Goal: Task Accomplishment & Management: Use online tool/utility

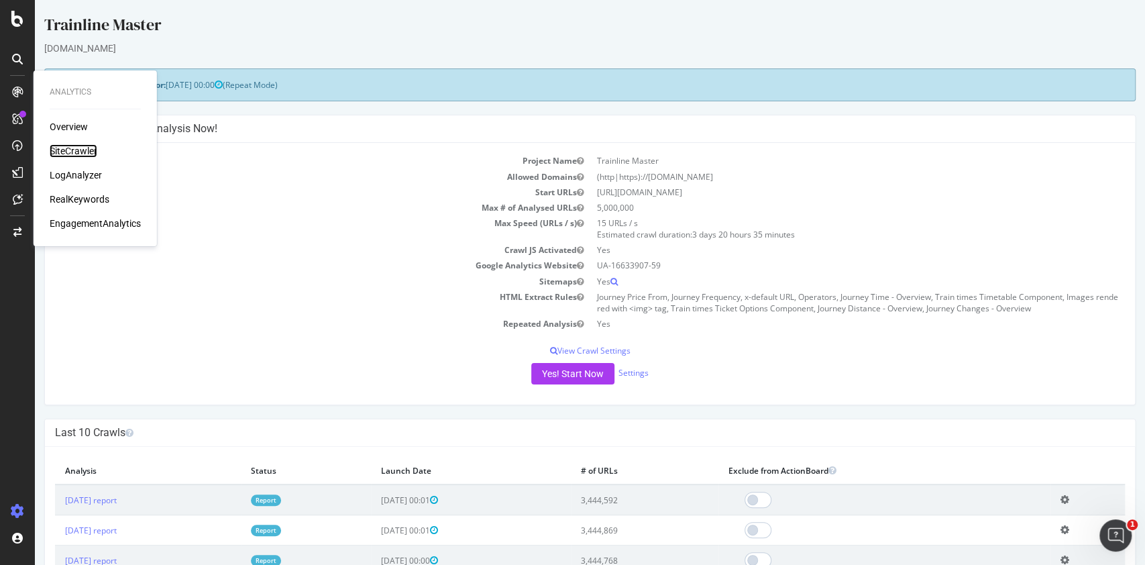
click at [91, 152] on div "SiteCrawler" at bounding box center [74, 150] width 48 height 13
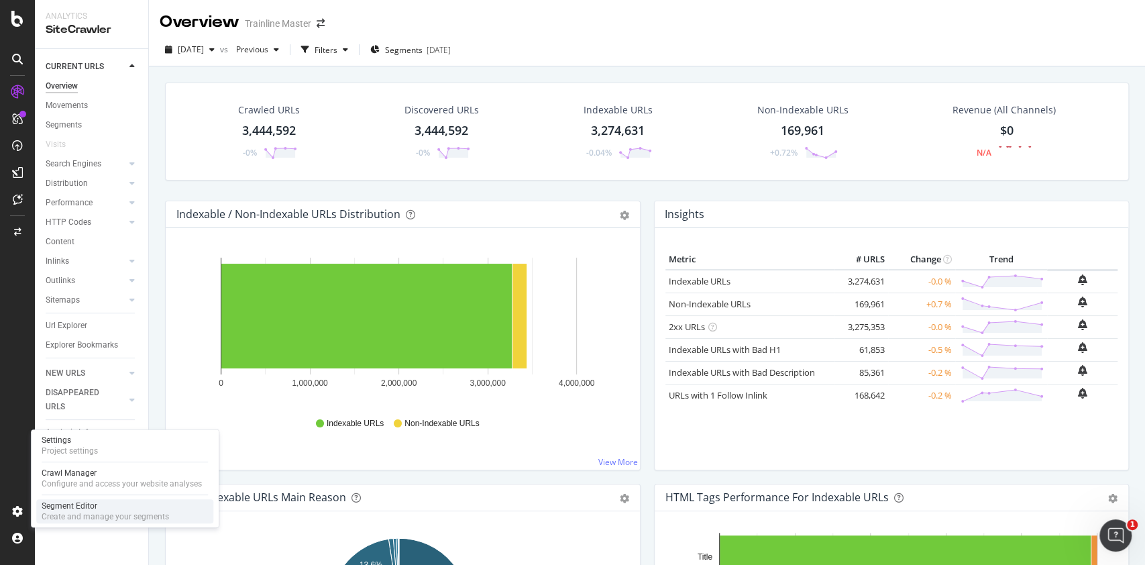
click at [117, 510] on div "Segment Editor" at bounding box center [105, 505] width 127 height 11
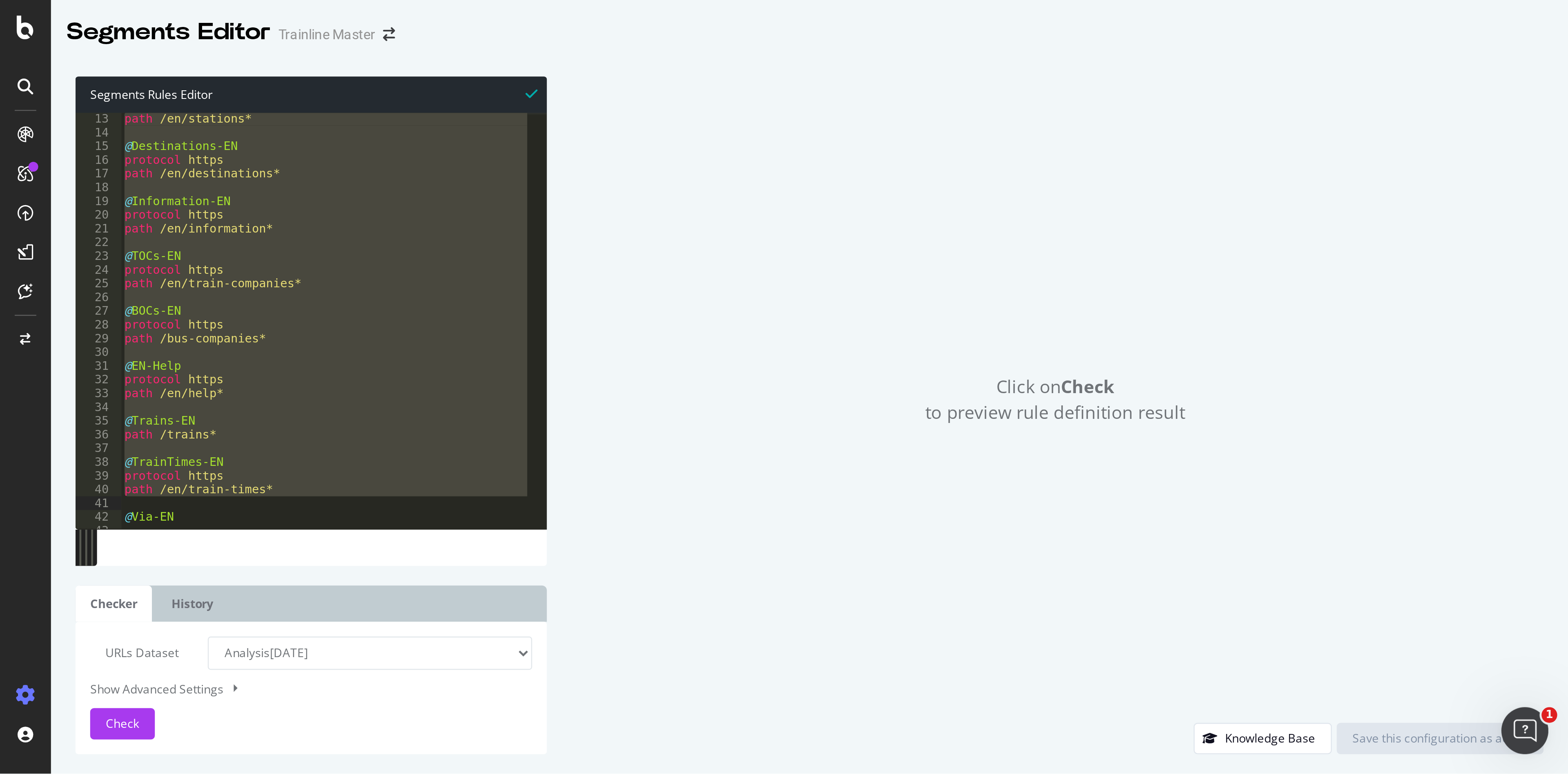
scroll to position [7, 0]
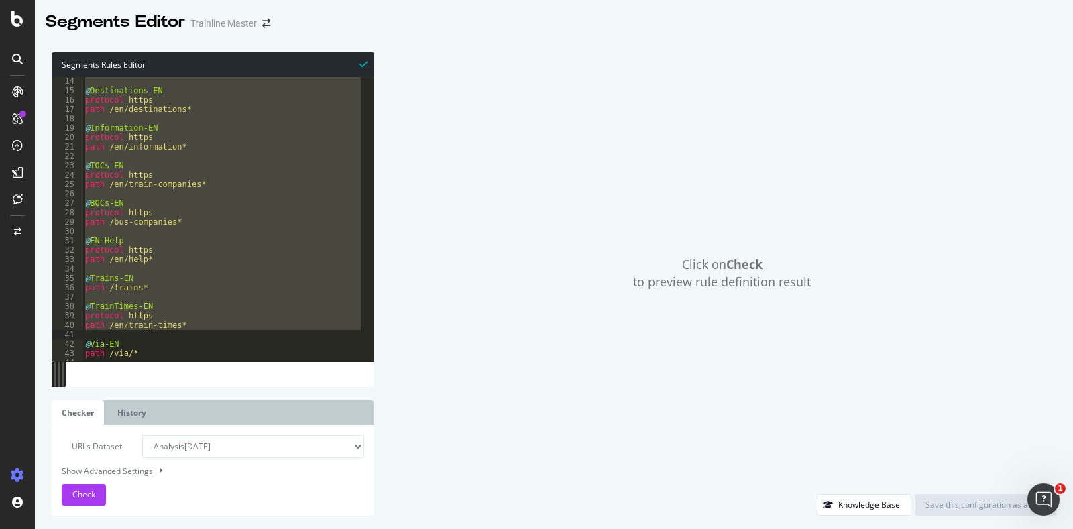
drag, startPoint x: 86, startPoint y: 82, endPoint x: 198, endPoint y: 335, distance: 276.6
click at [198, 335] on div "@ Destinations-EN protocol https path /en/destinations* @ Information-EN protoc…" at bounding box center [380, 221] width 594 height 290
click at [198, 317] on div "@ Destinations-EN protocol https path /en/destinations* @ Information-EN protoc…" at bounding box center [380, 221] width 594 height 290
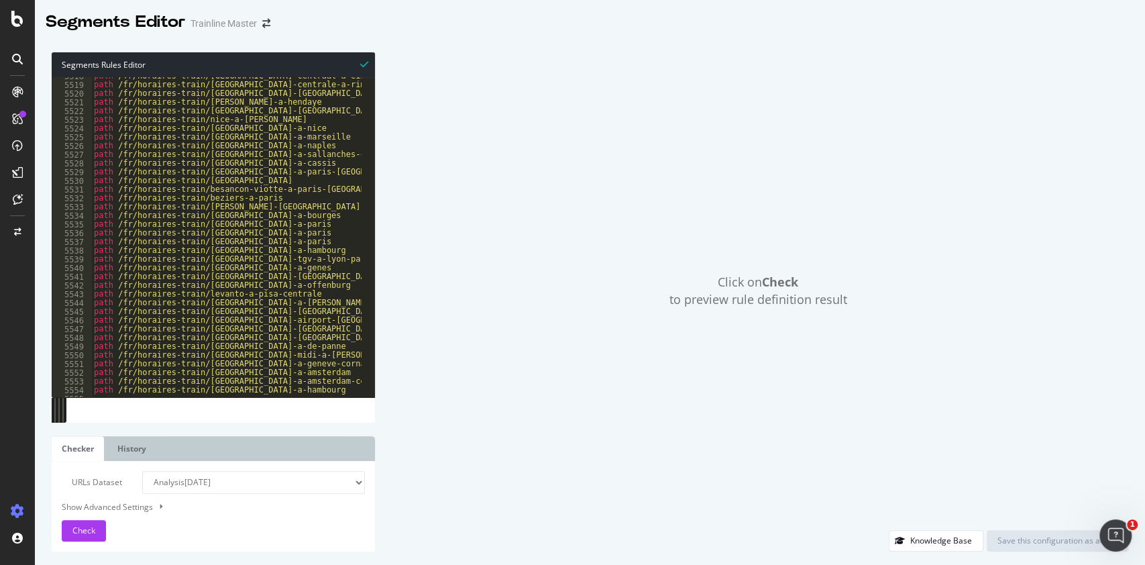
scroll to position [4919, 0]
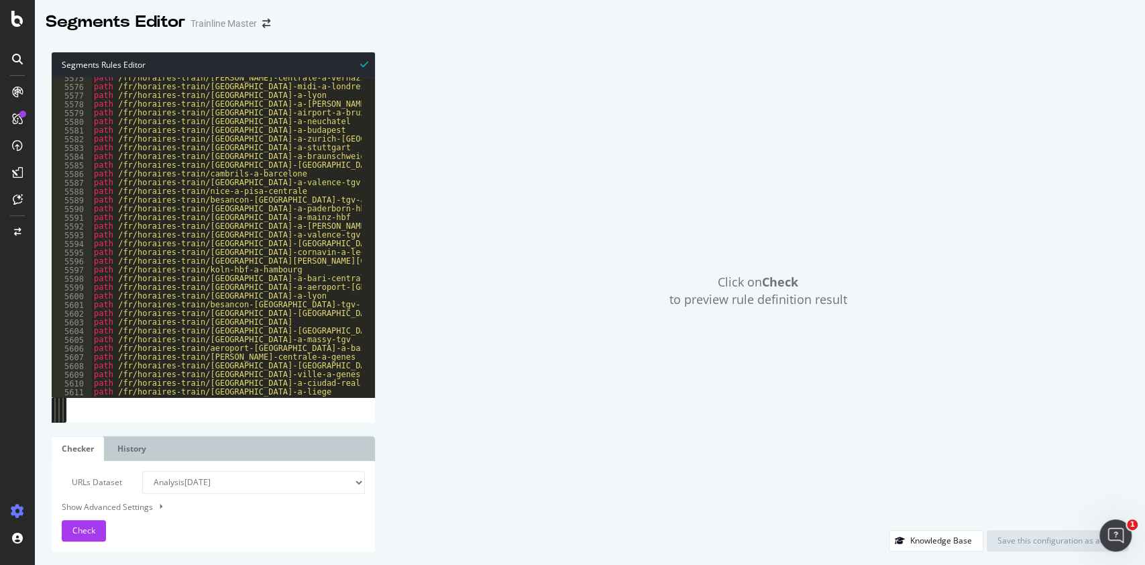
click at [231, 148] on div "path /fr/horaires-train/[GEOGRAPHIC_DATA]-centrale-a-vernazza path /fr/horaires…" at bounding box center [388, 236] width 594 height 324
type textarea "@login-service path /login-service"
